Goal: Register for event/course

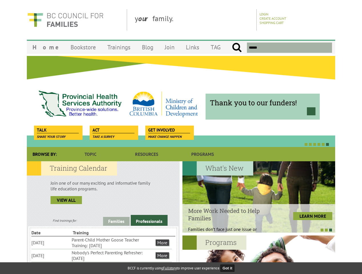
click at [181, 142] on div at bounding box center [175, 144] width 308 height 6
click at [181, 101] on div "Thank you to our funders!" at bounding box center [181, 101] width 308 height 91
click at [175, 144] on div at bounding box center [175, 144] width 308 height 6
click at [116, 221] on link "Families" at bounding box center [116, 221] width 27 height 9
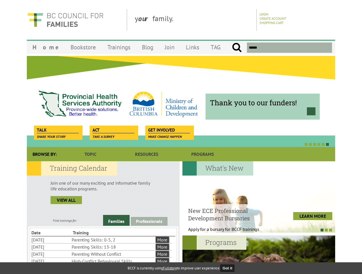
click at [149, 220] on link "Professionals" at bounding box center [149, 221] width 37 height 9
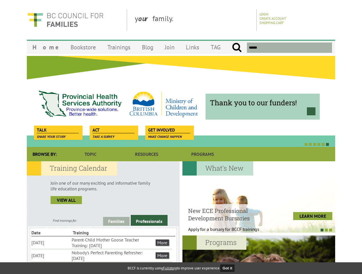
click at [102, 255] on li "Nobody's Perfect Parenting Refresher: [DATE]" at bounding box center [113, 255] width 83 height 13
click at [259, 197] on div at bounding box center [258, 196] width 153 height 71
click at [256, 230] on div at bounding box center [256, 230] width 153 height 6
click at [259, 255] on div at bounding box center [258, 271] width 153 height 71
click at [229, 268] on button "Got it" at bounding box center [227, 268] width 14 height 7
